Goal: Task Accomplishment & Management: Manage account settings

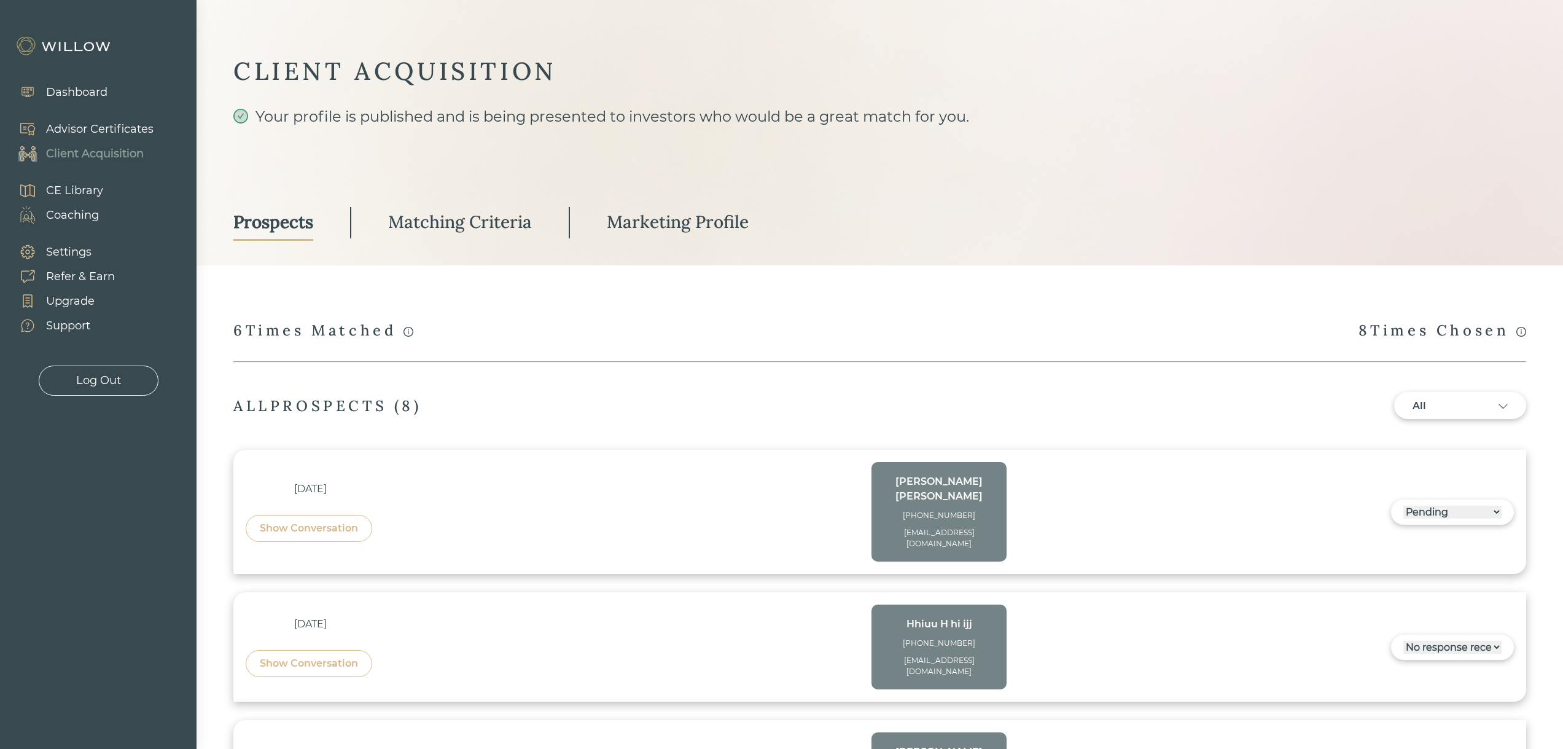
select select "3"
select select "2"
select select "10"
select select "2"
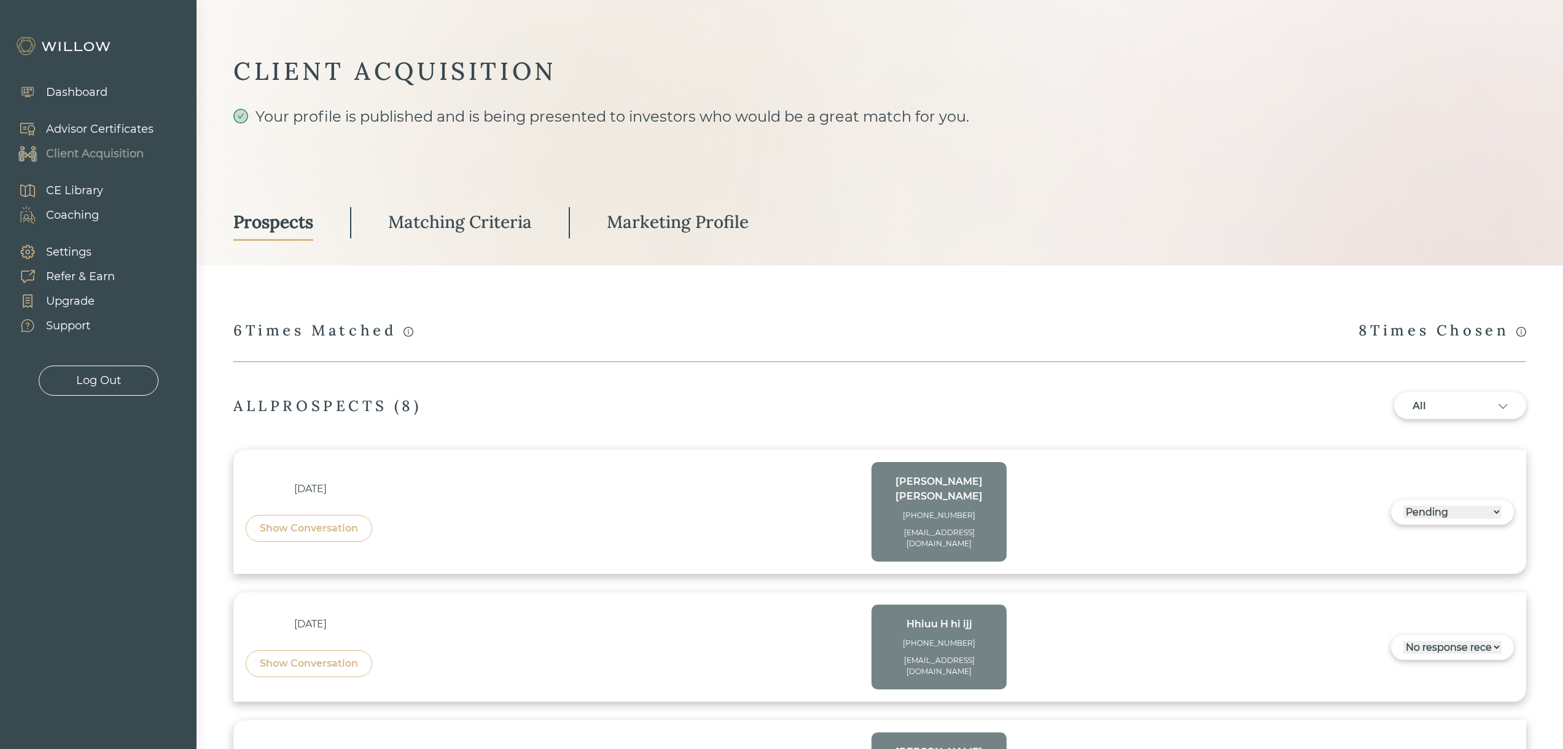
select select "2"
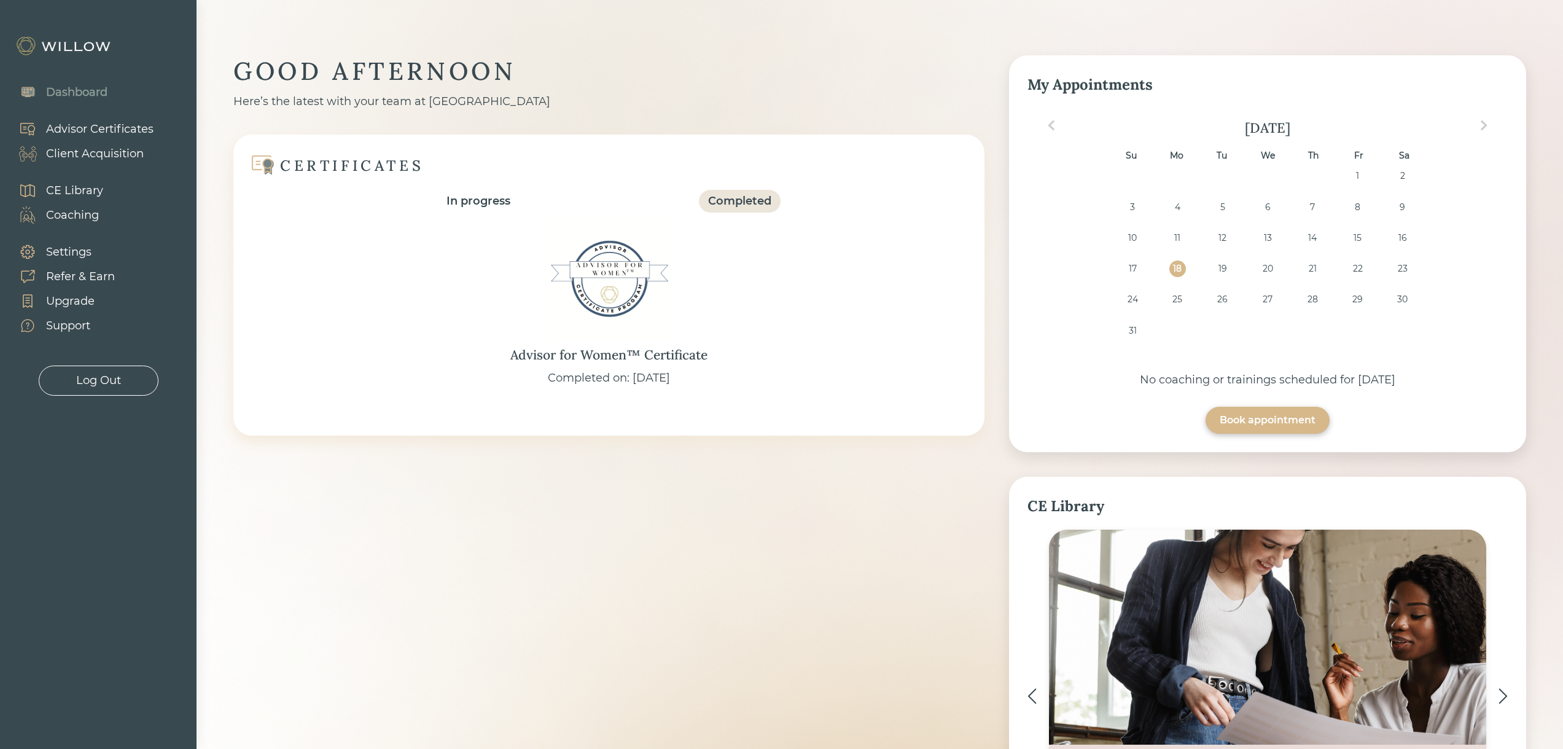
click at [93, 152] on div "Client Acquisition" at bounding box center [95, 154] width 98 height 17
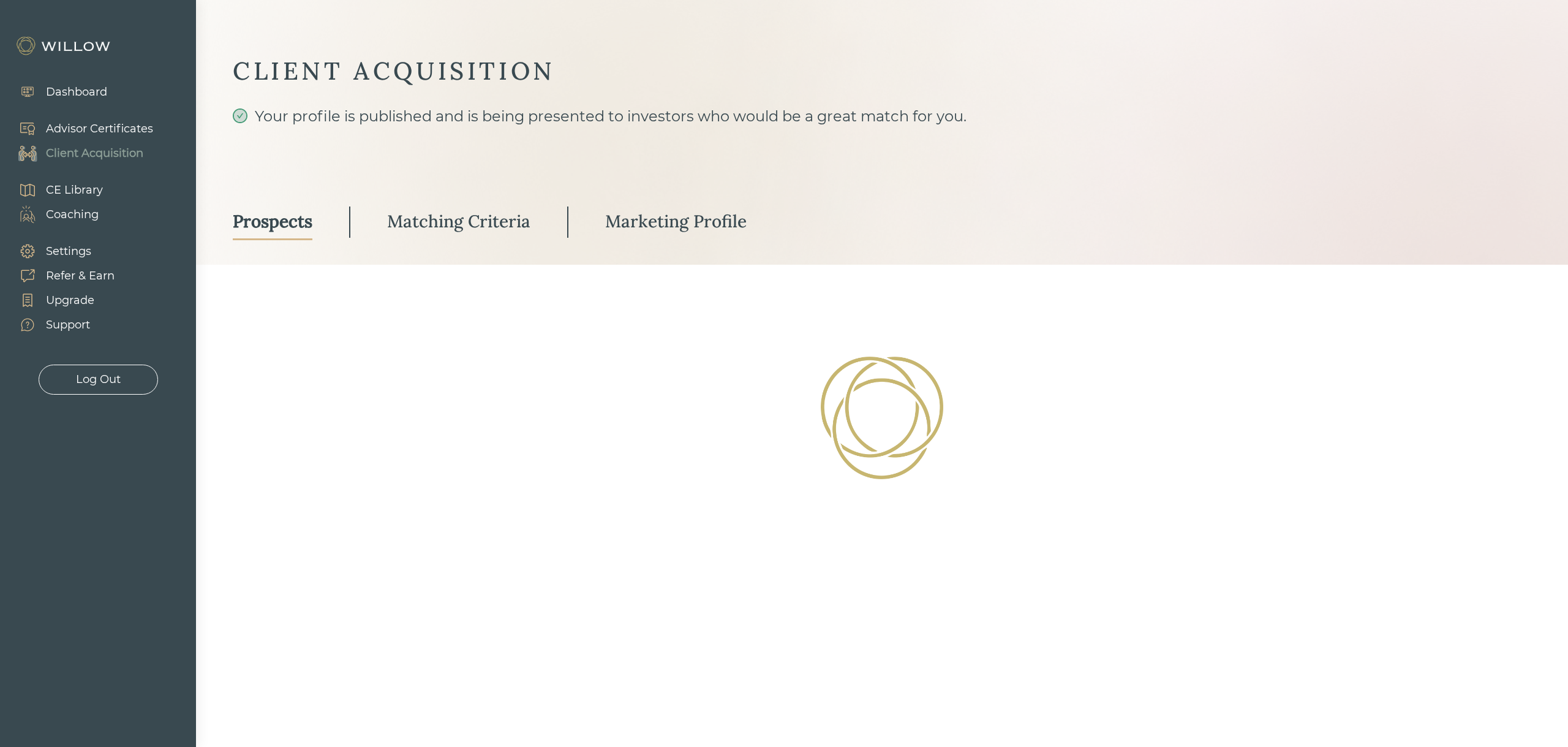
select select "3"
select select "2"
select select "10"
select select "2"
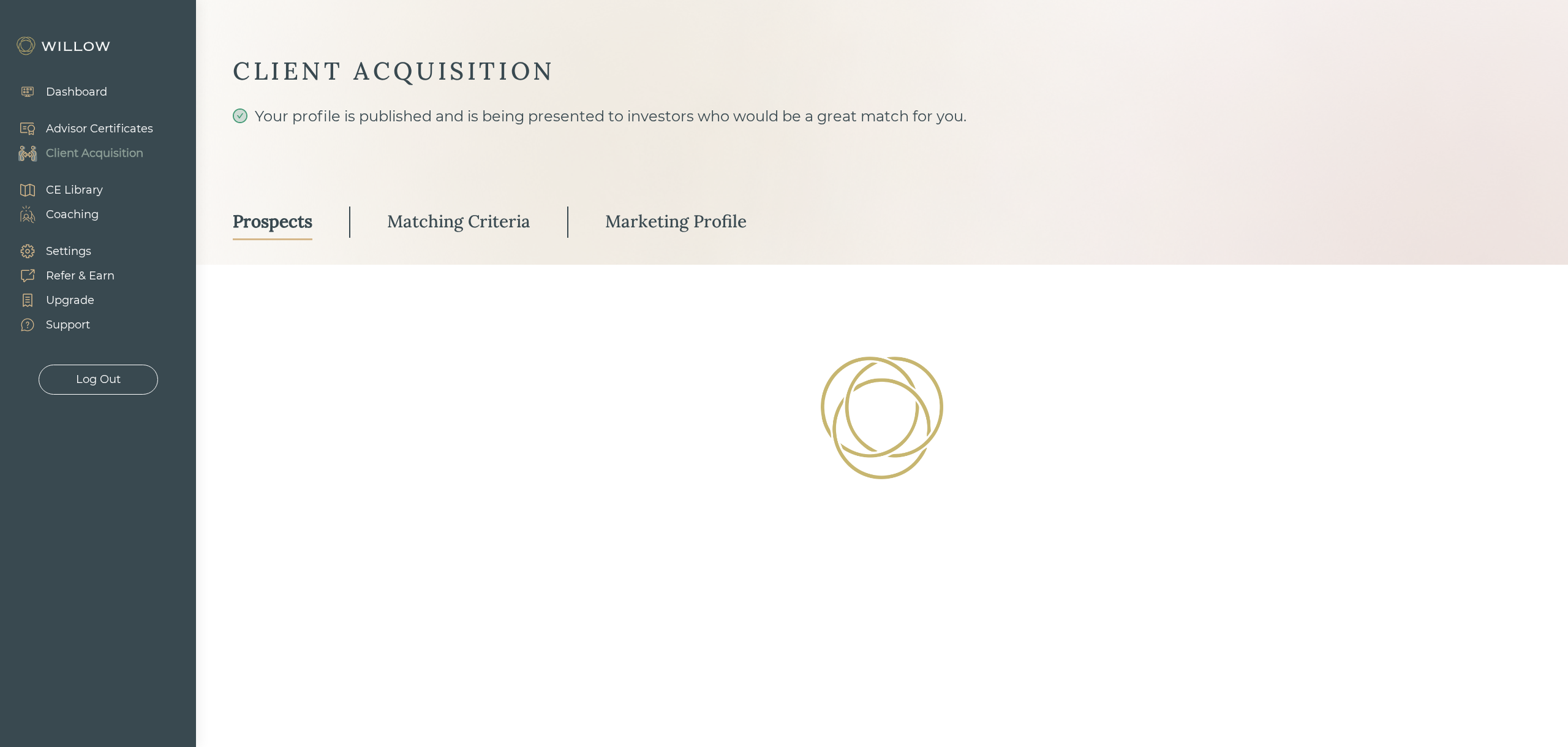
select select "2"
